Goal: Task Accomplishment & Management: Manage account settings

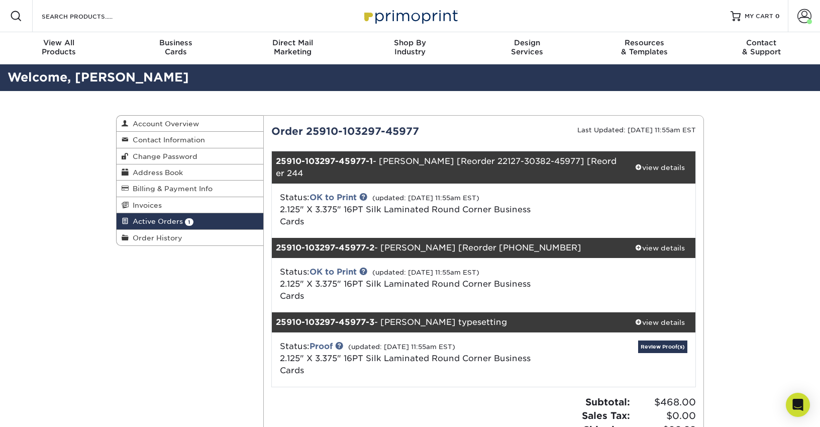
drag, startPoint x: 653, startPoint y: 311, endPoint x: 471, endPoint y: 182, distance: 223.1
click at [653, 317] on div "view details" at bounding box center [659, 322] width 71 height 10
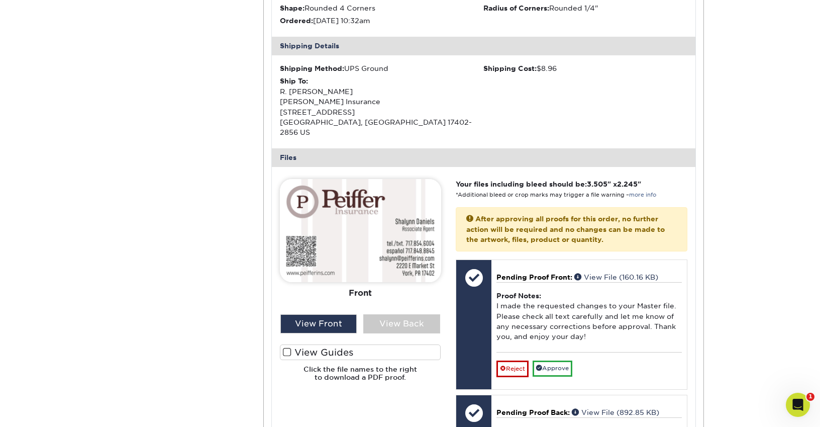
scroll to position [502, 0]
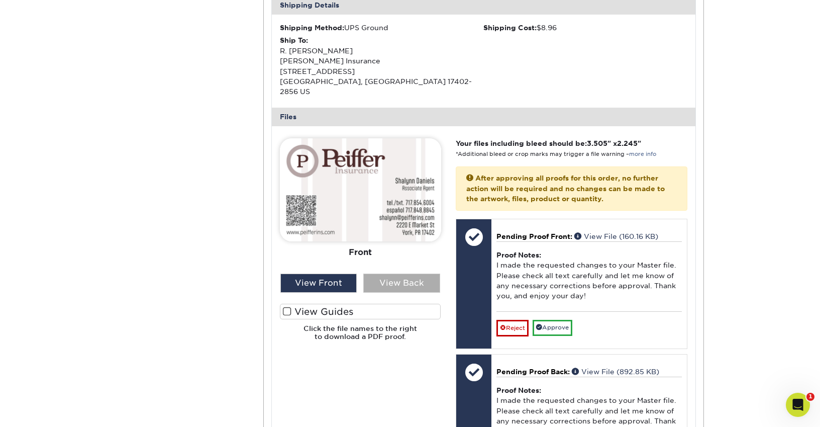
click at [396, 273] on div "View Back" at bounding box center [401, 282] width 77 height 19
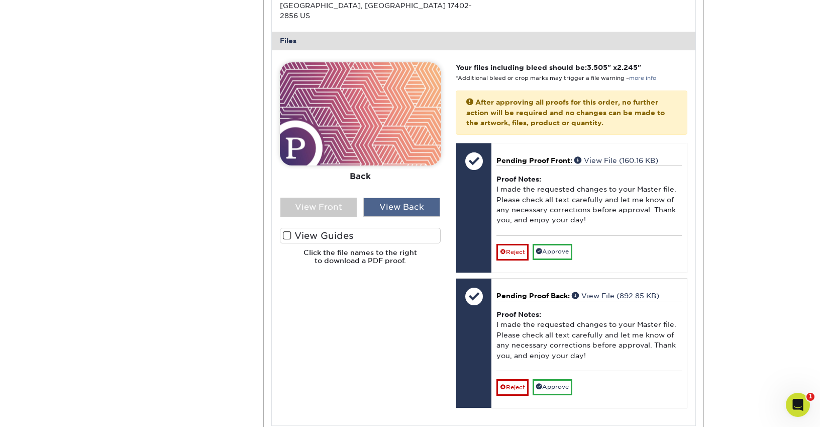
scroll to position [603, 0]
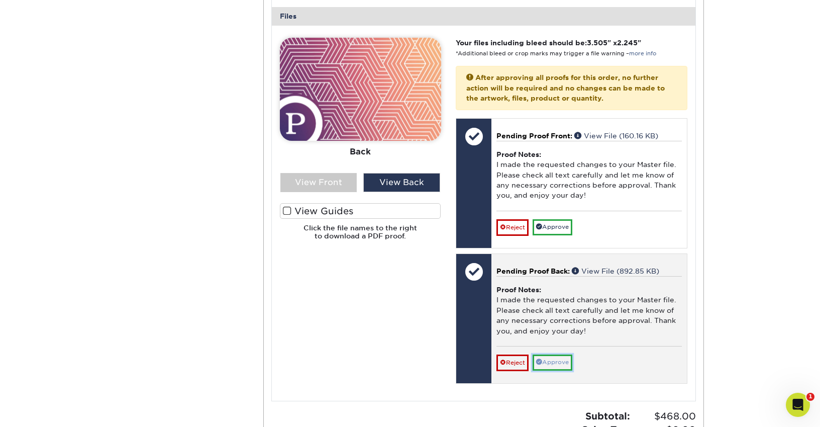
click at [565, 354] on link "Approve" at bounding box center [553, 362] width 40 height 16
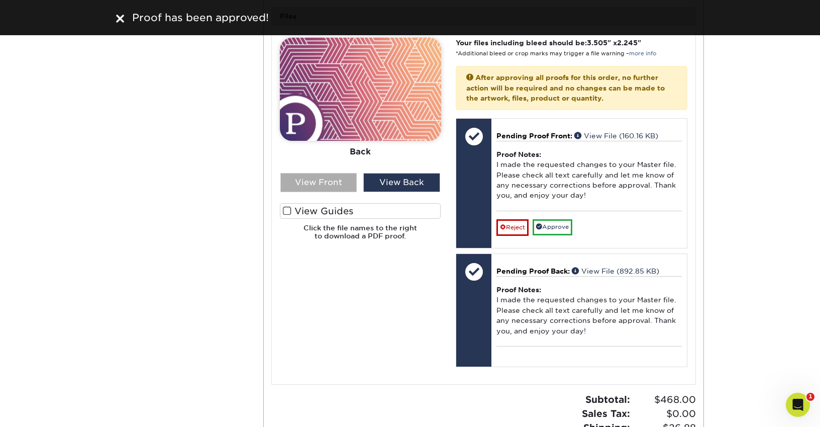
click at [312, 173] on div "View Front" at bounding box center [318, 182] width 77 height 19
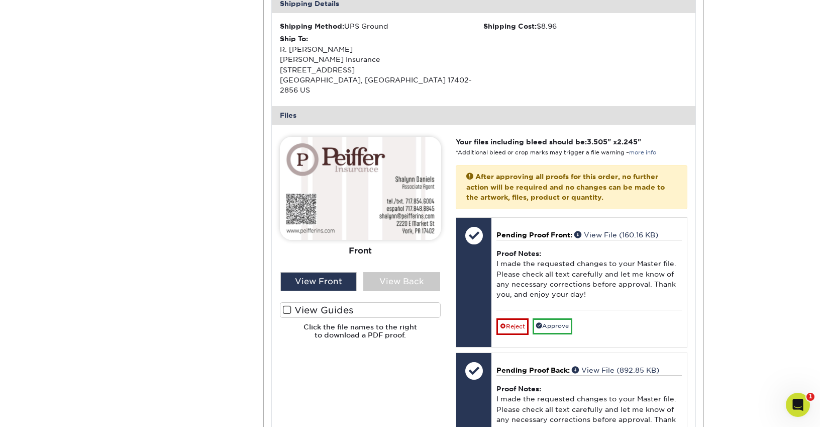
scroll to position [553, 0]
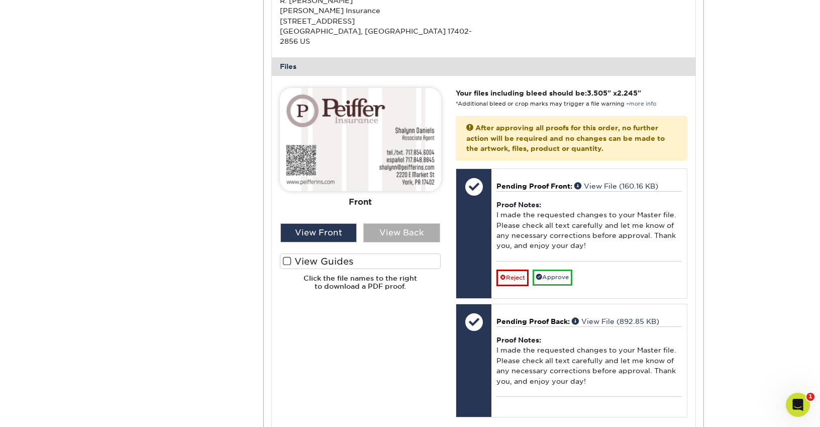
click at [393, 223] on div "View Back" at bounding box center [401, 232] width 77 height 19
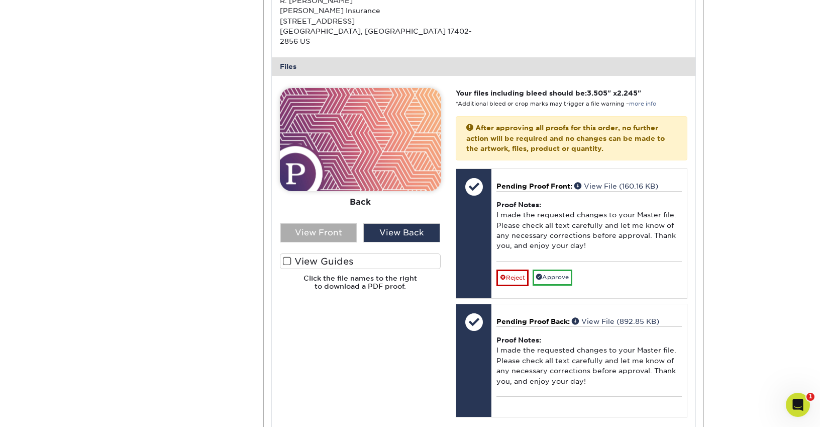
click at [326, 223] on div "View Front" at bounding box center [318, 232] width 77 height 19
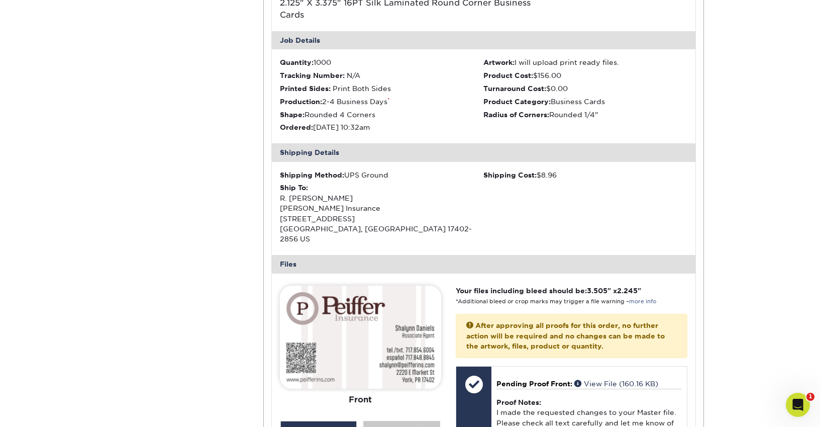
scroll to position [452, 0]
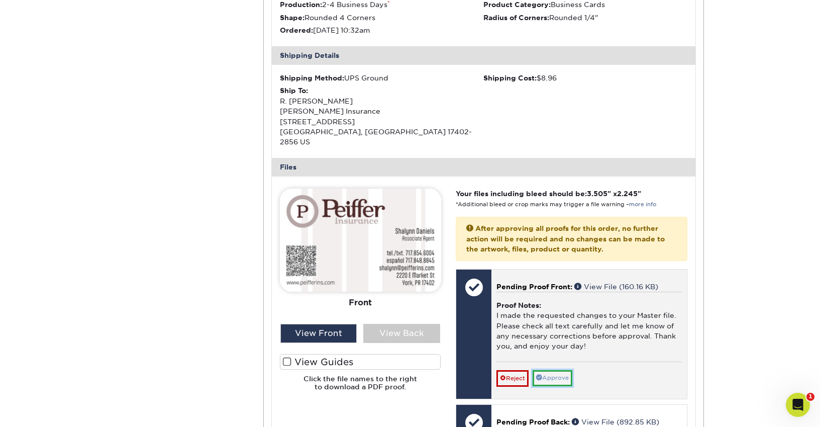
click at [557, 370] on link "Approve" at bounding box center [553, 378] width 40 height 16
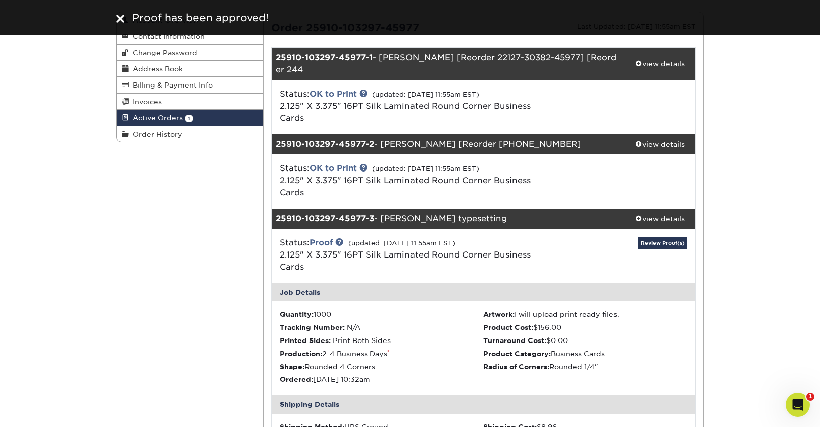
scroll to position [50, 0]
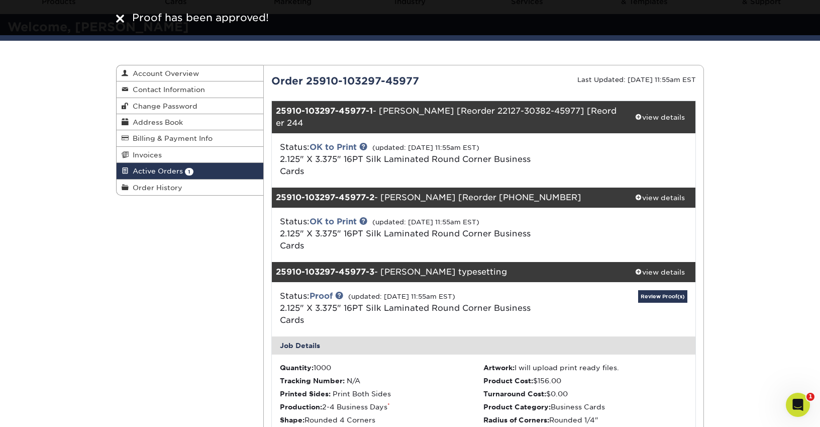
click at [116, 15] on img at bounding box center [120, 19] width 8 height 8
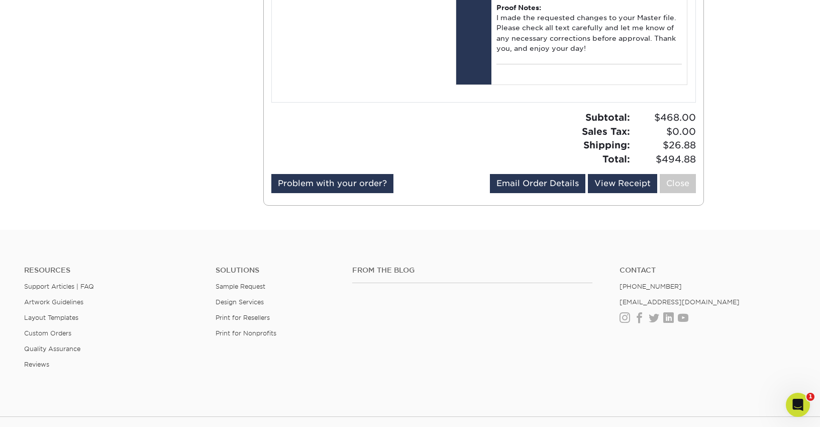
scroll to position [943, 0]
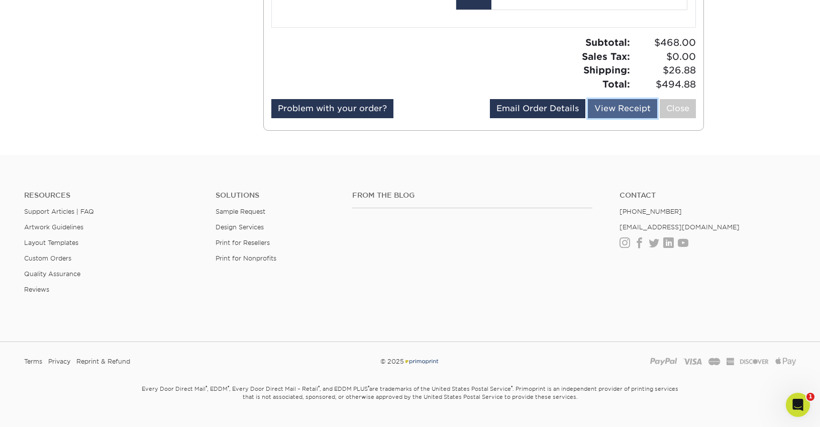
click at [609, 99] on link "View Receipt" at bounding box center [622, 108] width 69 height 19
